Goal: Task Accomplishment & Management: Manage account settings

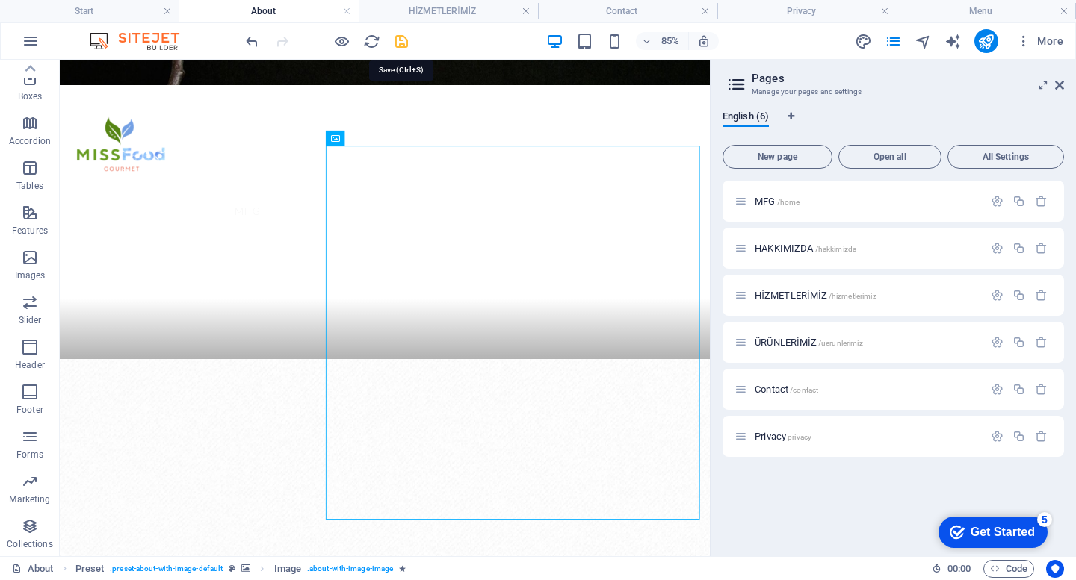
click at [394, 45] on icon "save" at bounding box center [401, 41] width 17 height 17
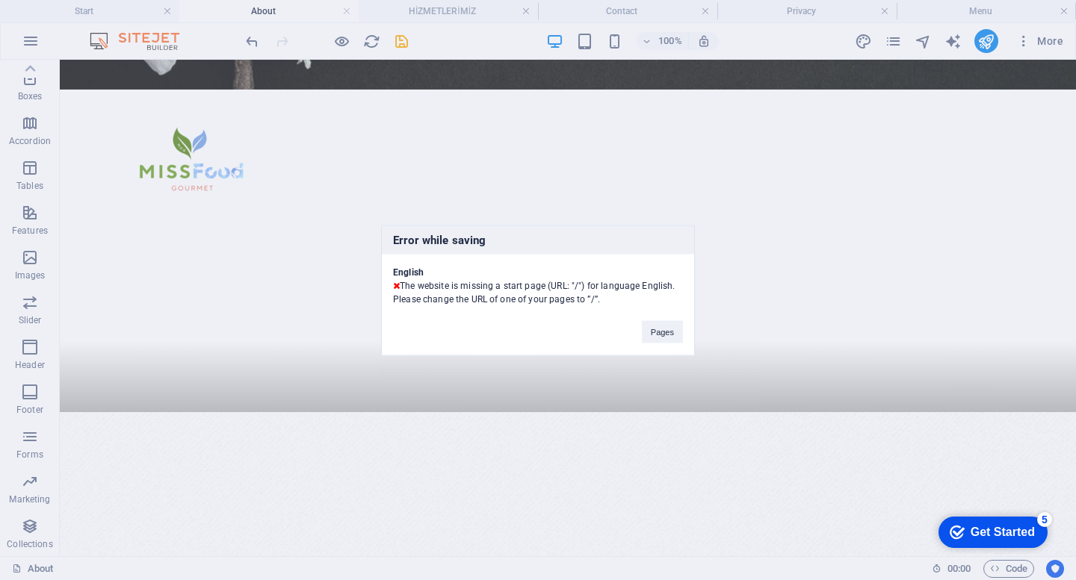
click at [574, 293] on div "English The website is missing a start page (URL: "/") for language English. Pl…" at bounding box center [538, 280] width 312 height 52
click at [574, 301] on div "English The website is missing a start page (URL: "/") for language English. Pl…" at bounding box center [538, 280] width 312 height 52
click at [603, 301] on div "English The website is missing a start page (URL: "/") for language English. Pl…" at bounding box center [538, 280] width 312 height 52
click at [669, 335] on button "Pages" at bounding box center [662, 331] width 41 height 22
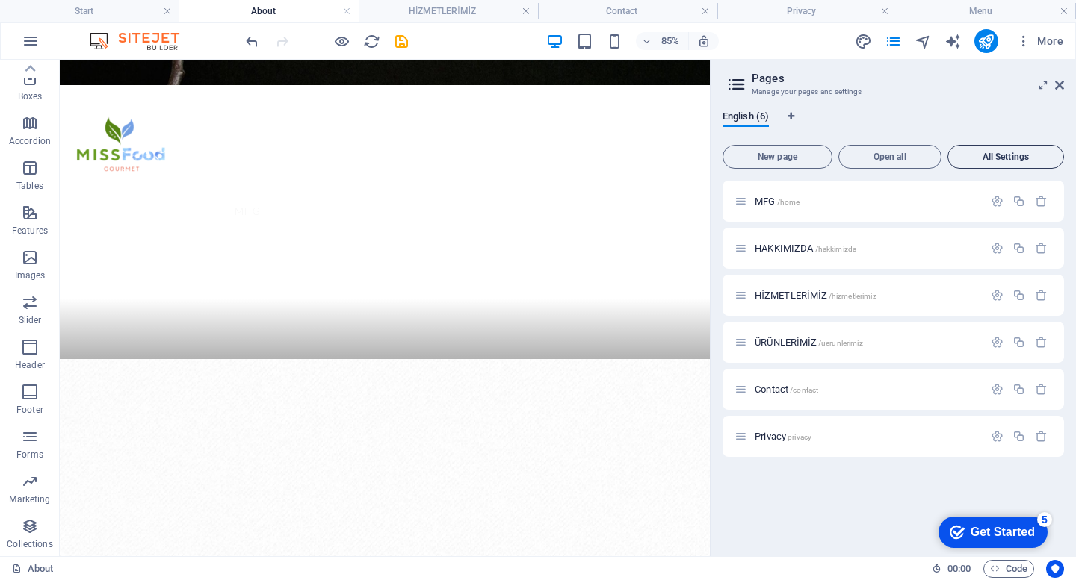
click at [1000, 158] on span "All Settings" at bounding box center [1005, 156] width 103 height 9
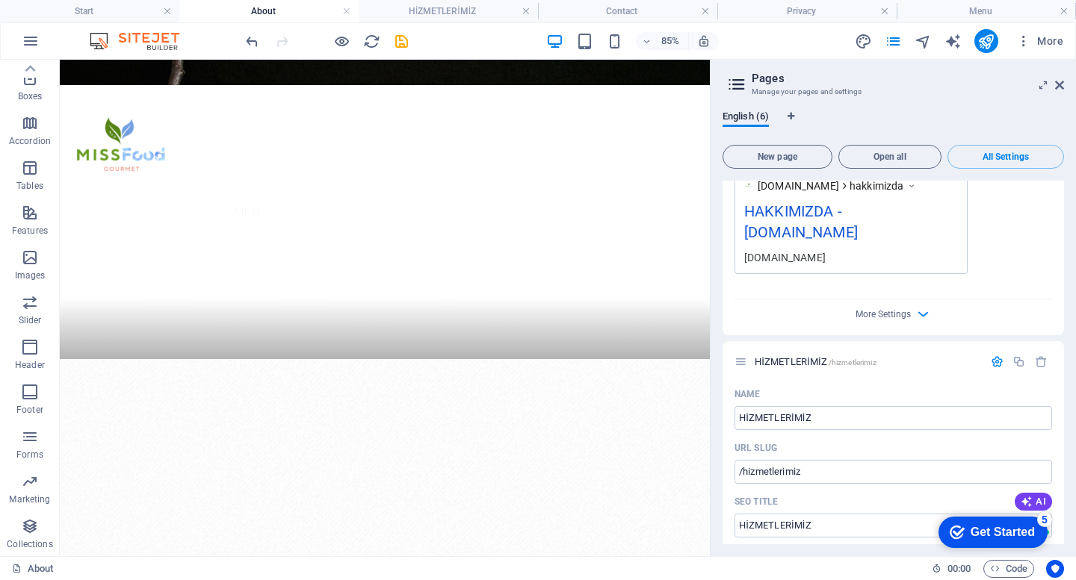
scroll to position [1070, 0]
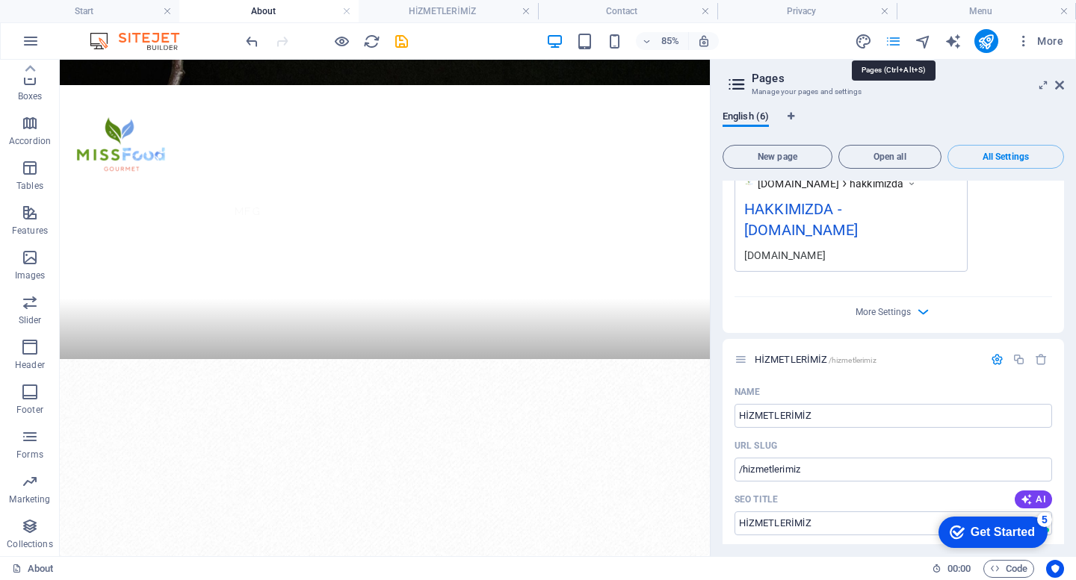
click at [897, 41] on icon "pages" at bounding box center [892, 41] width 17 height 17
click at [1060, 40] on span "More" at bounding box center [1039, 41] width 47 height 15
